Goal: Task Accomplishment & Management: Use online tool/utility

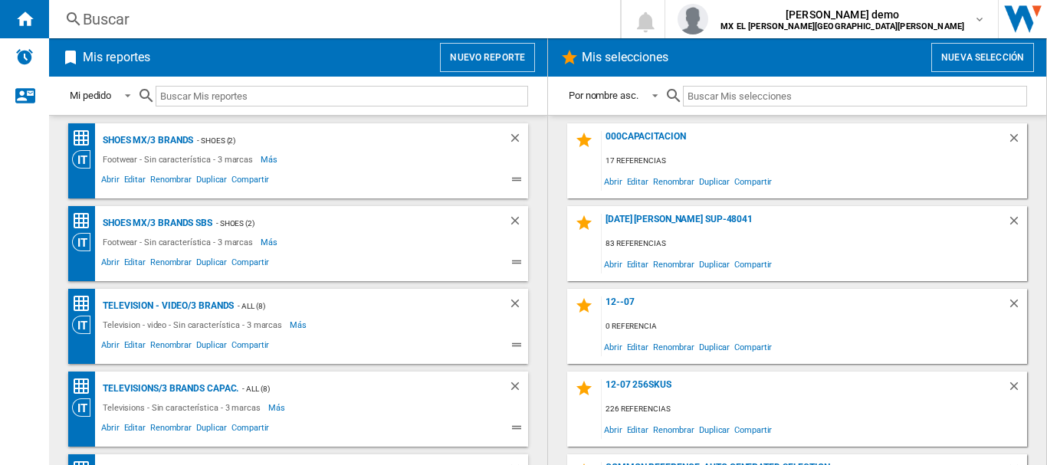
click at [473, 69] on button "Nuevo reporte" at bounding box center [487, 57] width 95 height 29
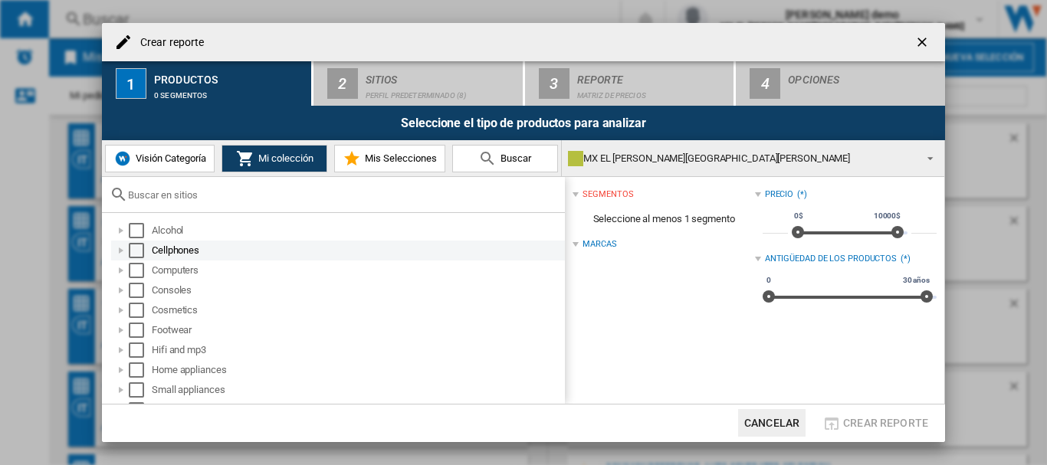
click at [136, 251] on div "Select" at bounding box center [136, 250] width 15 height 15
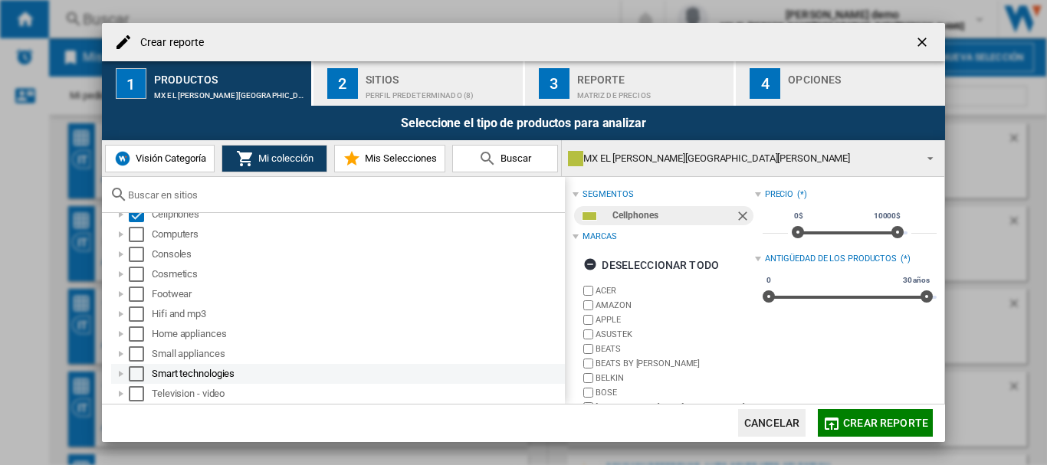
scroll to position [96, 0]
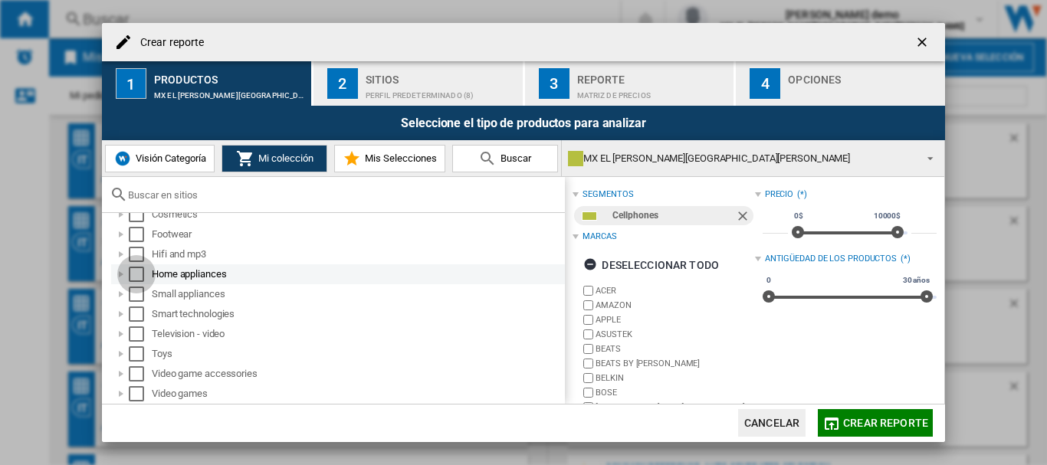
click at [132, 276] on div "Select" at bounding box center [136, 274] width 15 height 15
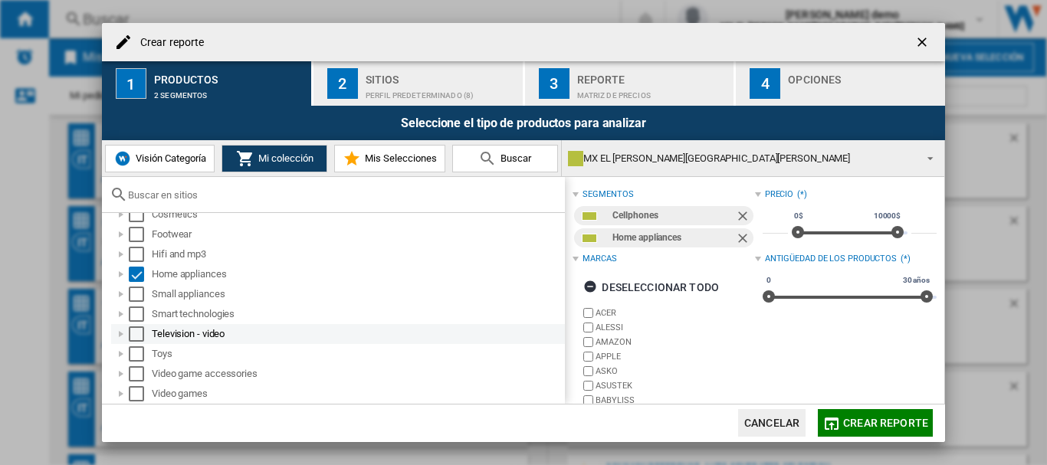
click at [135, 335] on div "Select" at bounding box center [136, 334] width 15 height 15
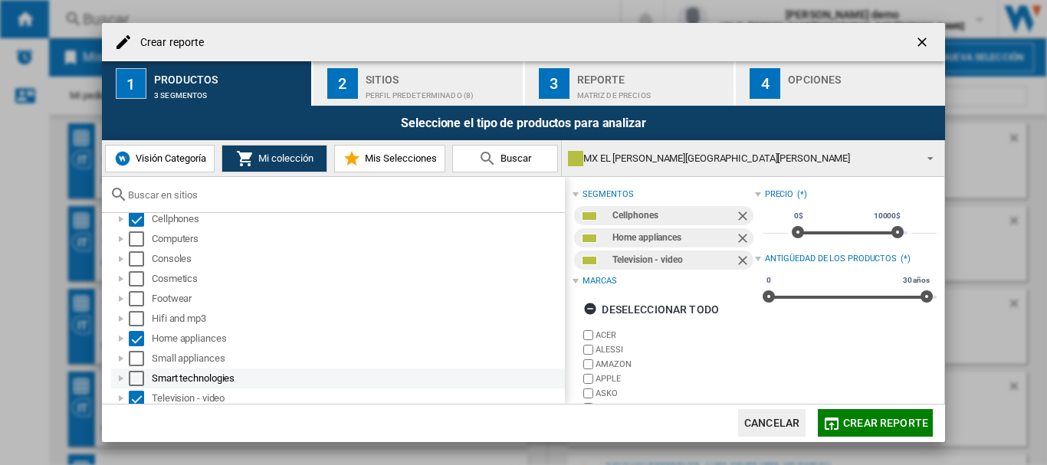
scroll to position [0, 0]
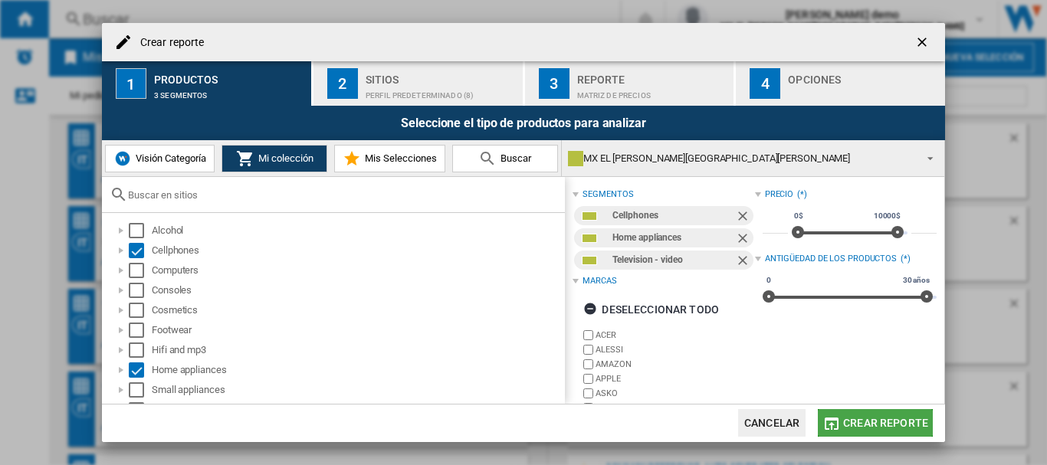
click at [877, 421] on span "Crear reporte" at bounding box center [885, 423] width 85 height 12
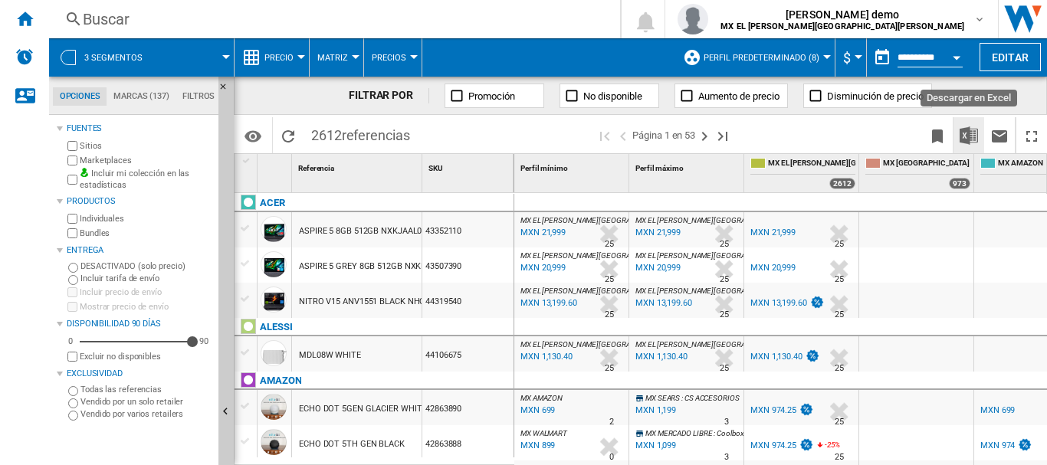
click at [976, 137] on img "Descargar en Excel" at bounding box center [969, 135] width 18 height 18
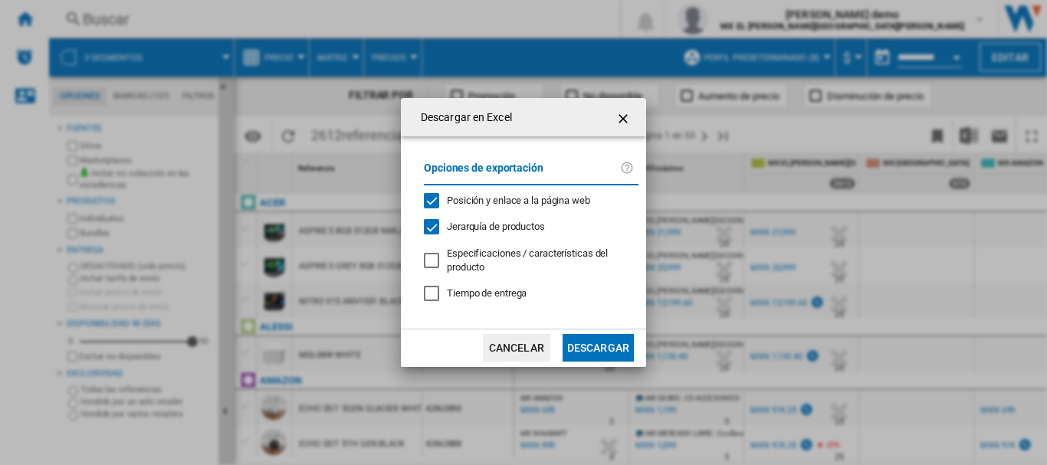
click at [483, 222] on span "Jerarquía de productos" at bounding box center [496, 226] width 98 height 11
click at [493, 200] on span "Posición y enlace a la página web" at bounding box center [518, 200] width 143 height 11
click at [594, 346] on button "Descargar" at bounding box center [598, 348] width 71 height 28
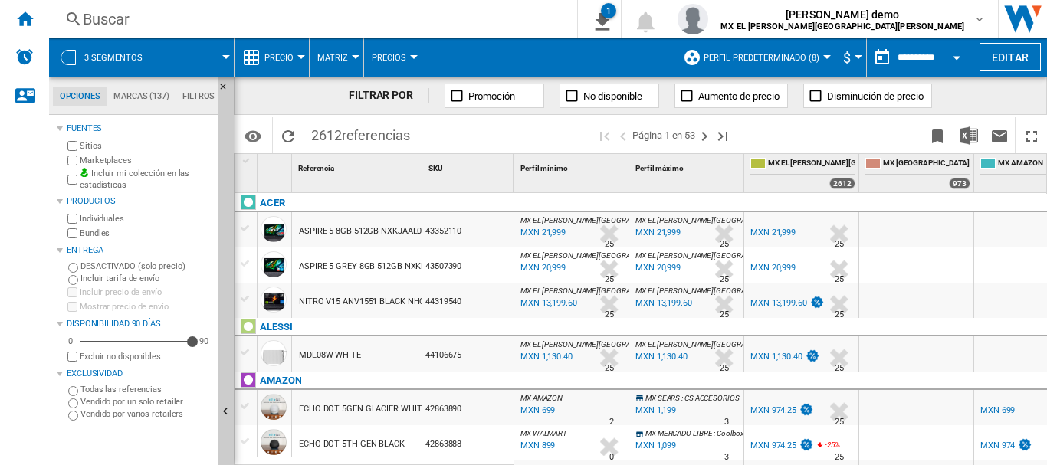
click at [226, 54] on md-menu "3 segmentos" at bounding box center [141, 57] width 185 height 38
click at [218, 56] on span at bounding box center [195, 57] width 62 height 38
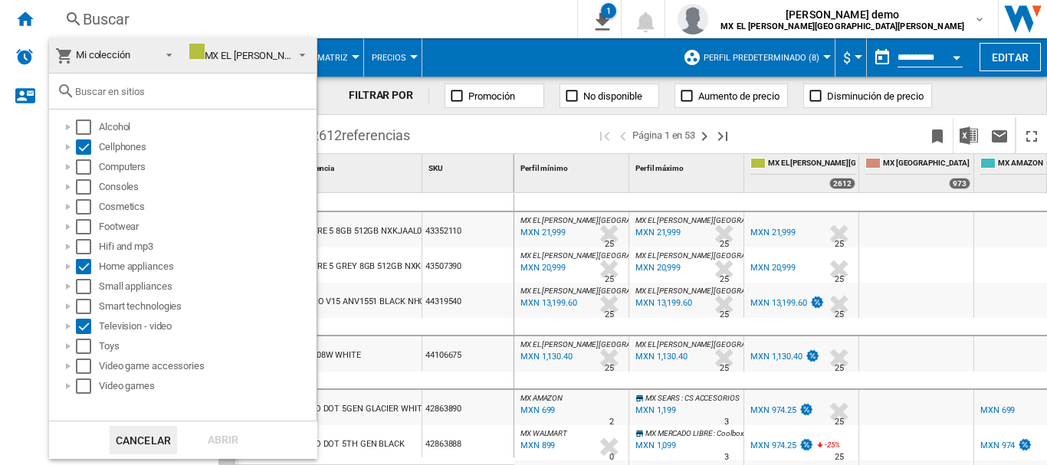
click at [168, 56] on span at bounding box center [165, 53] width 18 height 21
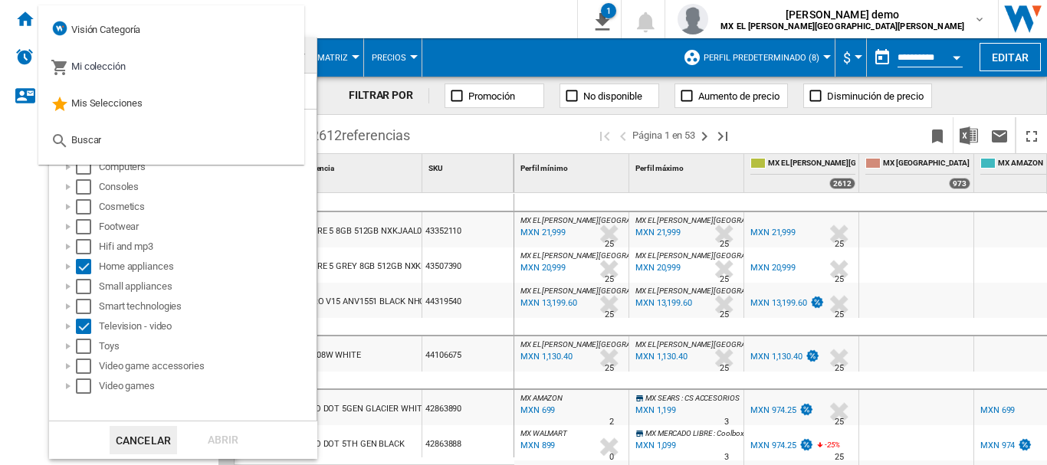
click at [501, 49] on md-backdrop at bounding box center [523, 232] width 1047 height 465
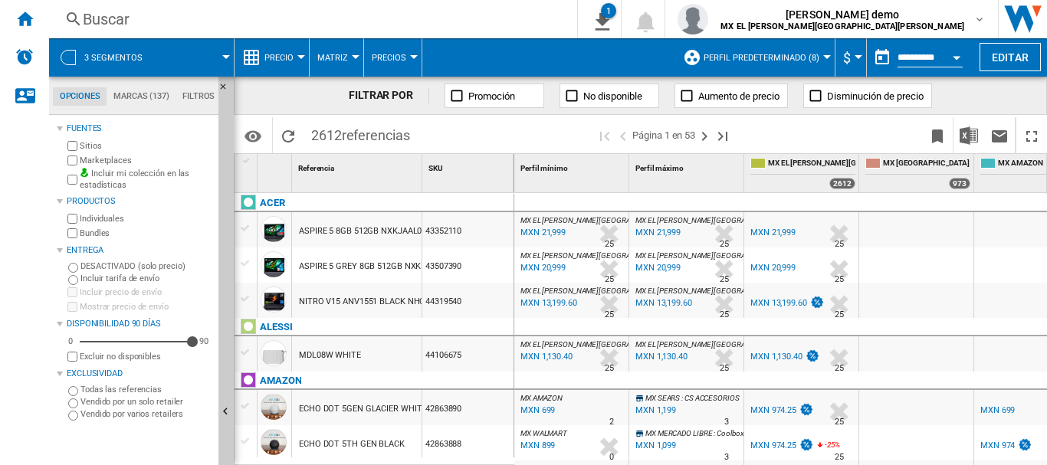
click at [153, 51] on button "3 segmentos" at bounding box center [121, 57] width 74 height 38
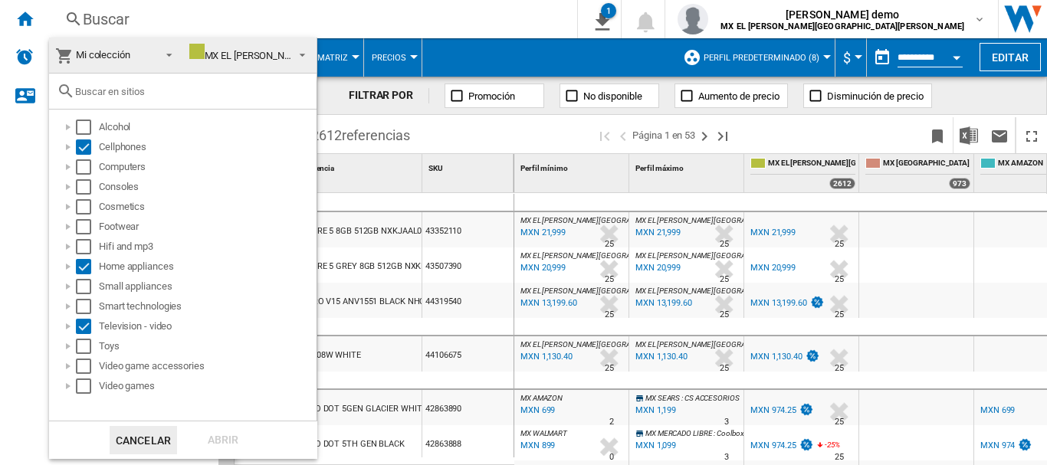
click at [163, 53] on span at bounding box center [165, 53] width 18 height 21
